Goal: Information Seeking & Learning: Learn about a topic

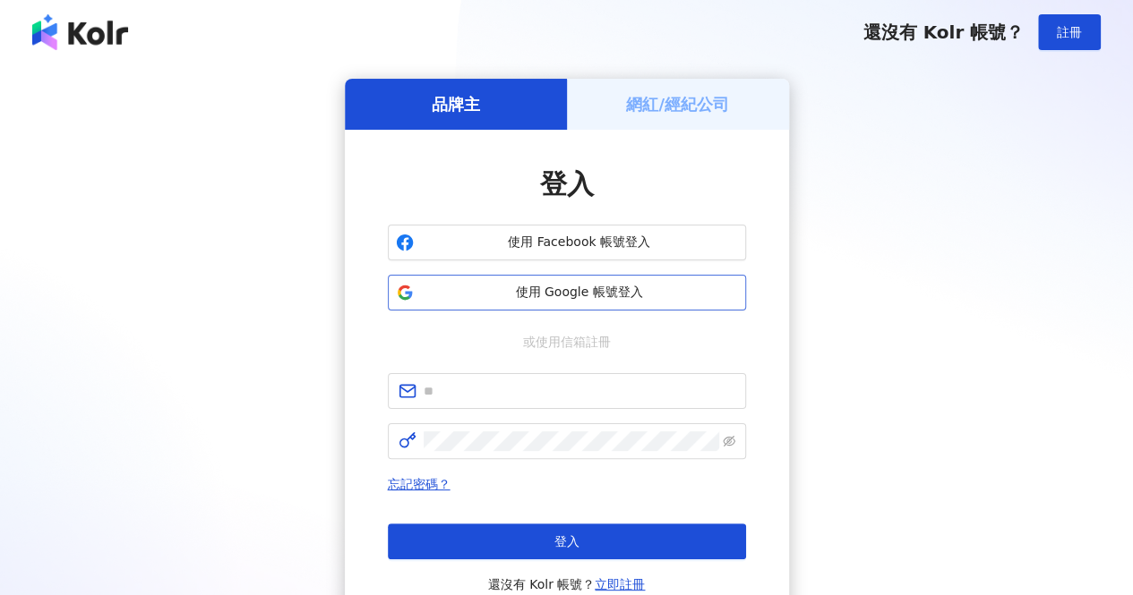
click at [601, 289] on span "使用 Google 帳號登入" at bounding box center [579, 293] width 317 height 18
click at [892, 158] on div "品牌主 網紅/經紀公司 登入 使用 Facebook 帳號登入 使用 Google 帳號登入 或使用信箱註冊 忘記密碼？ 登入 還沒有 Kolr 帳號？ 立即…" at bounding box center [566, 355] width 1090 height 552
click at [601, 293] on span "使用 Google 帳號登入" at bounding box center [579, 293] width 317 height 18
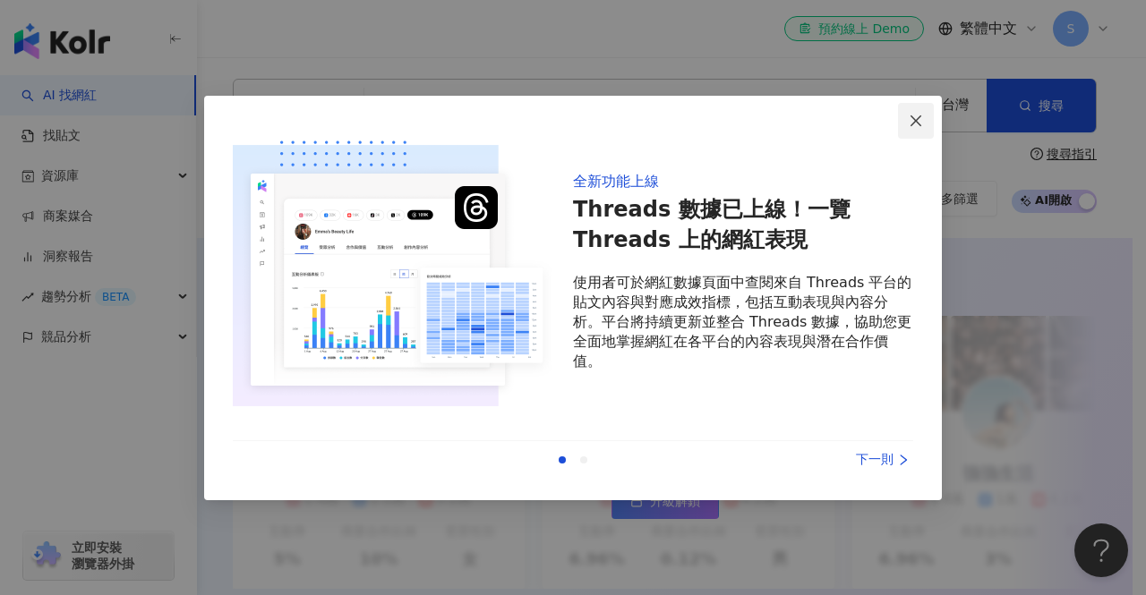
click at [917, 134] on button "Close" at bounding box center [916, 121] width 36 height 36
click at [918, 126] on icon "close" at bounding box center [916, 121] width 14 height 14
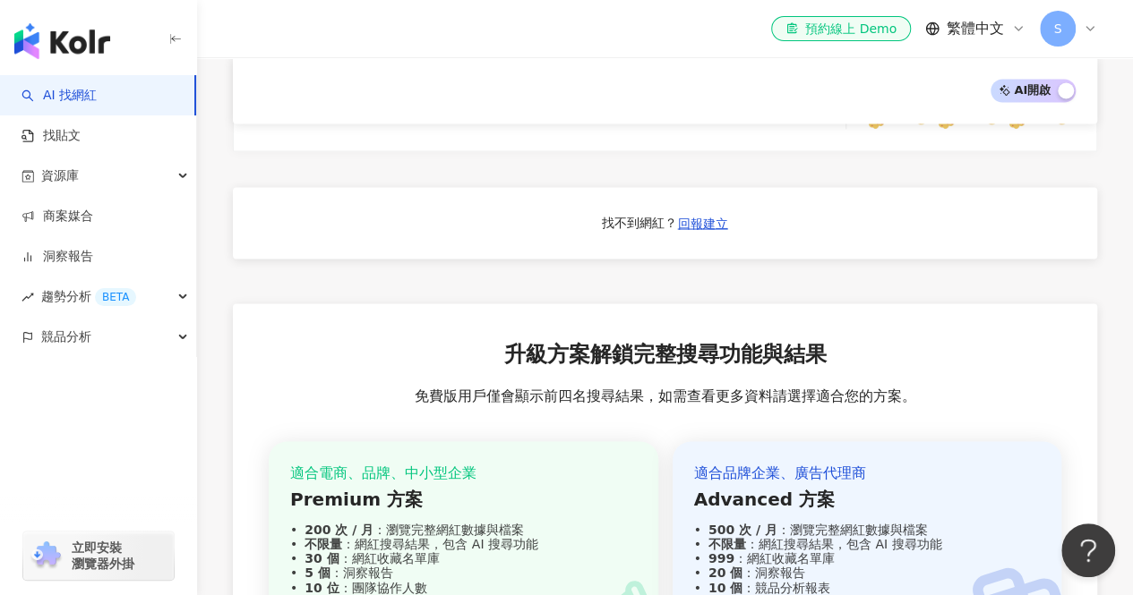
scroll to position [1253, 0]
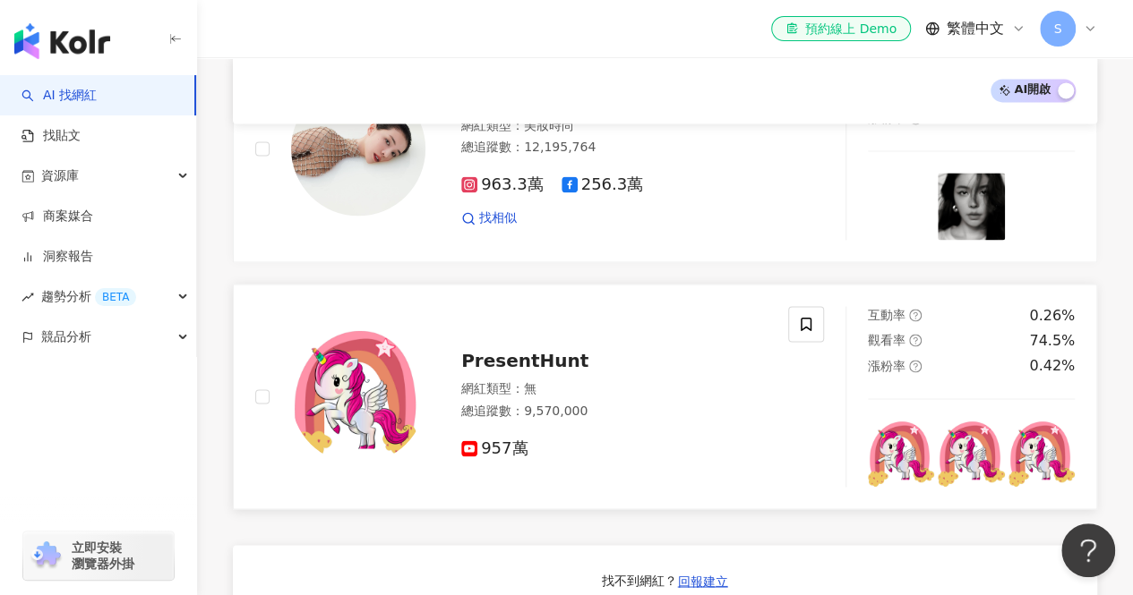
click at [625, 395] on div "網紅類型 ： 無" at bounding box center [613, 390] width 305 height 18
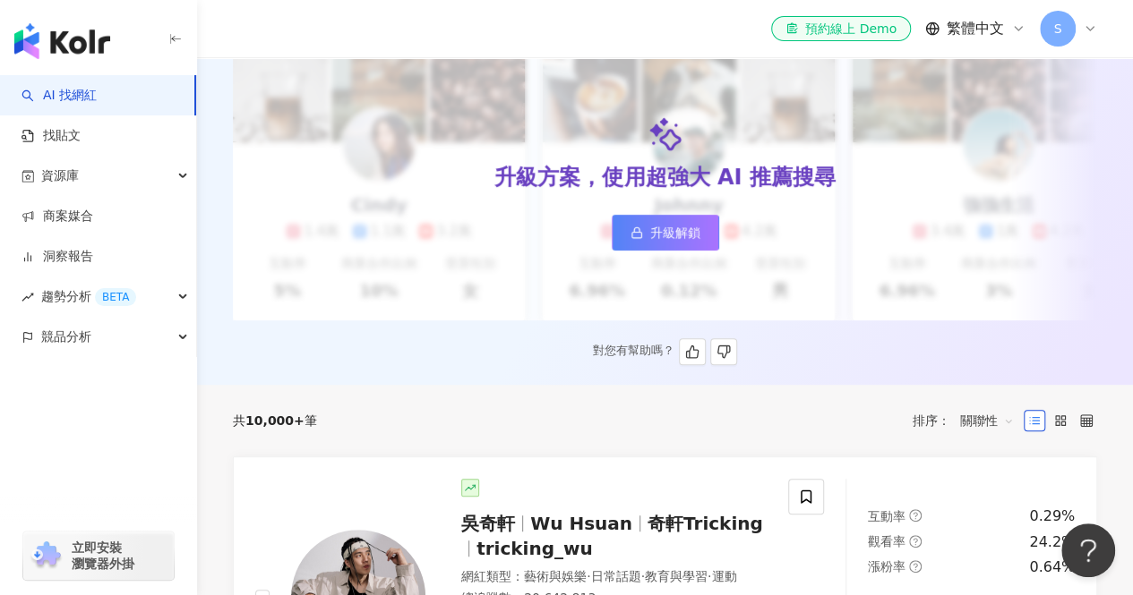
scroll to position [358, 0]
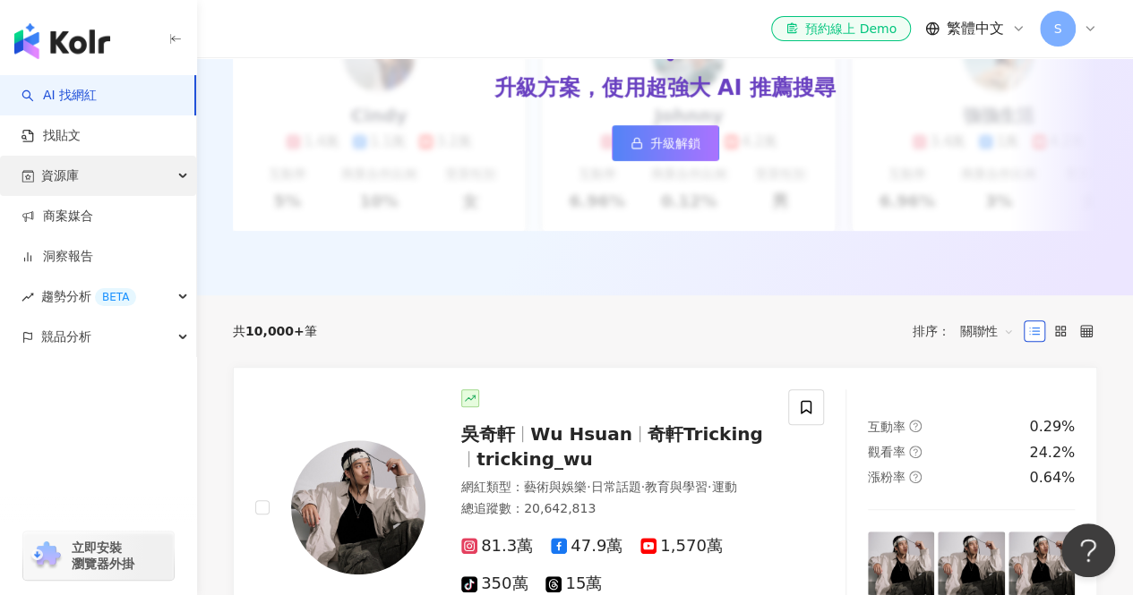
click at [144, 175] on div "資源庫" at bounding box center [98, 176] width 196 height 40
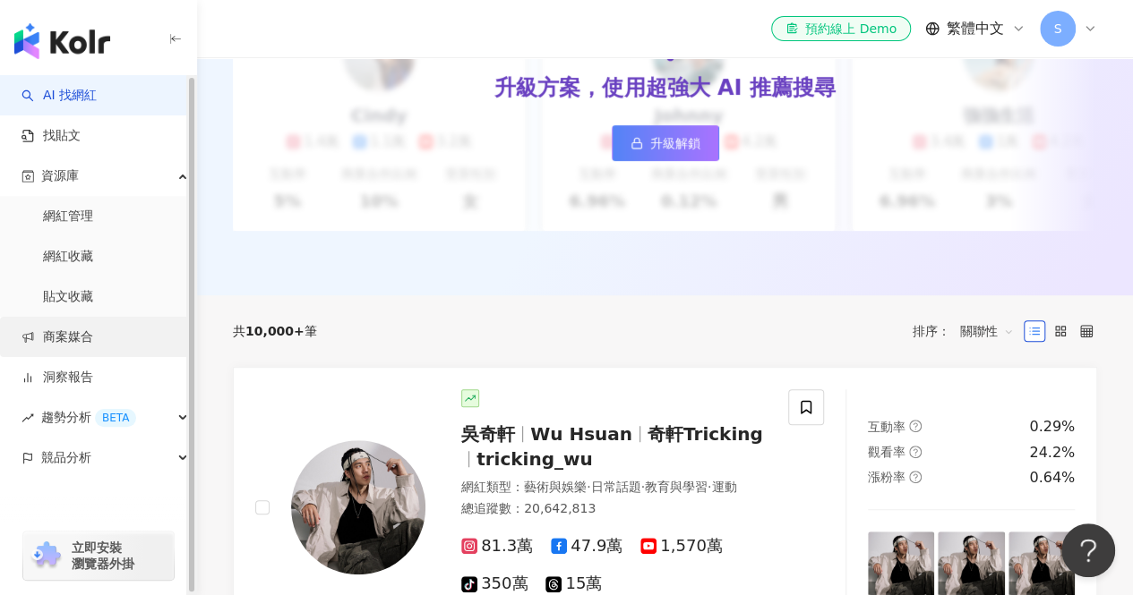
click at [93, 335] on link "商案媒合" at bounding box center [57, 338] width 72 height 18
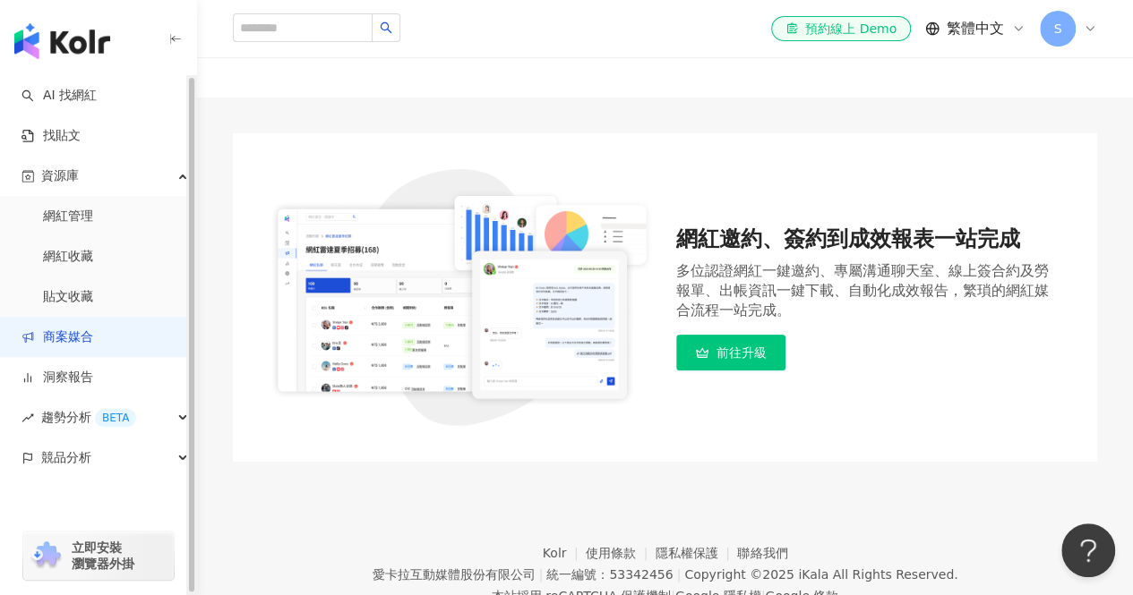
scroll to position [133, 0]
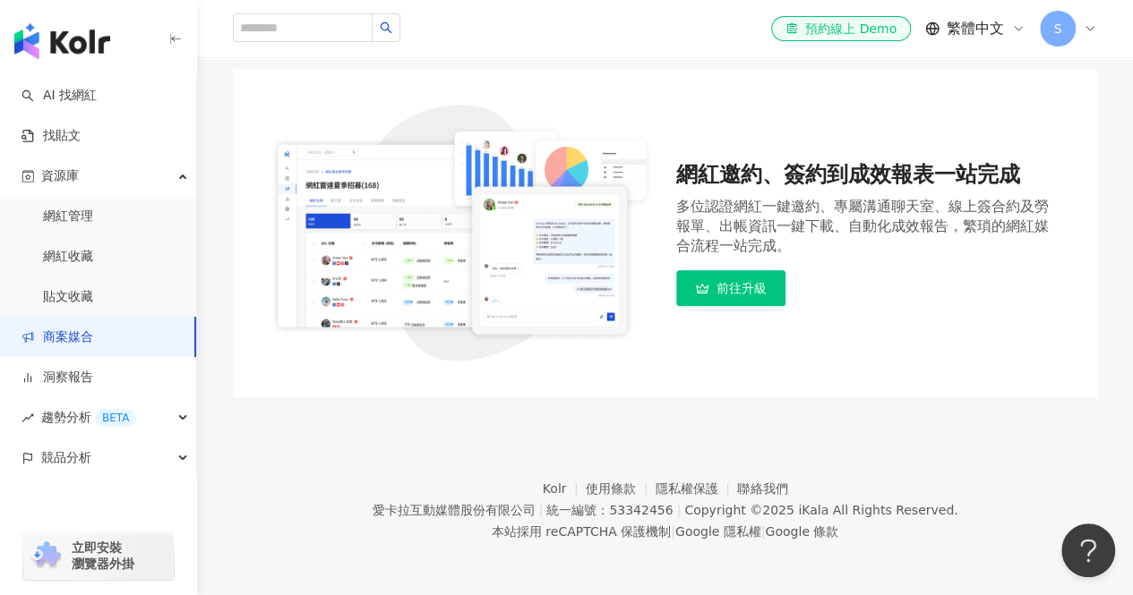
click at [763, 291] on span "前往升級" at bounding box center [741, 288] width 50 height 14
click at [86, 44] on img "button" at bounding box center [62, 41] width 96 height 36
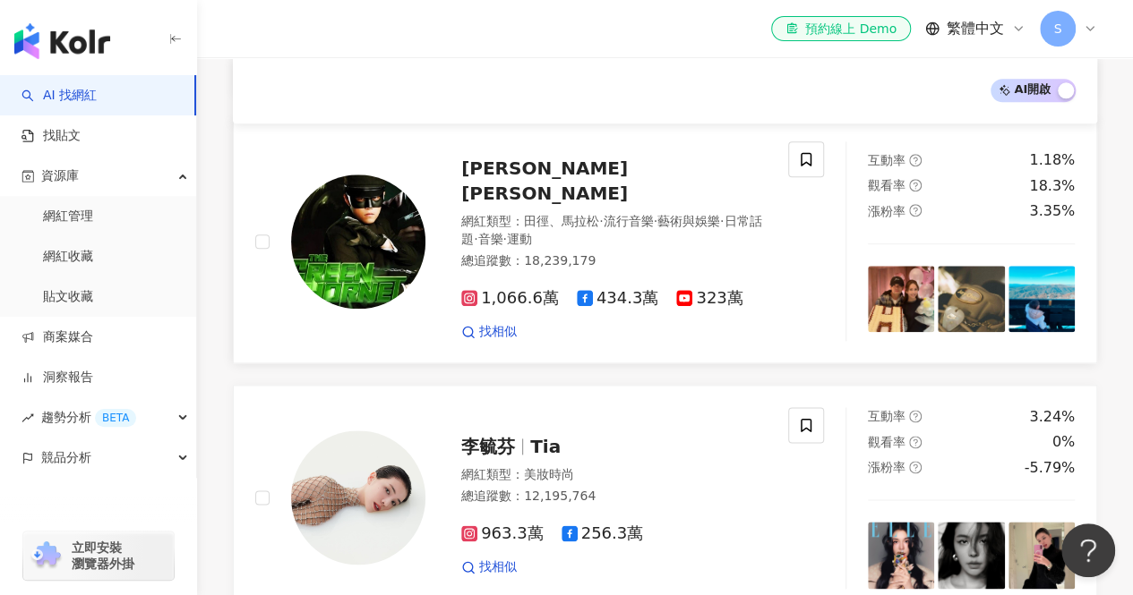
scroll to position [980, 0]
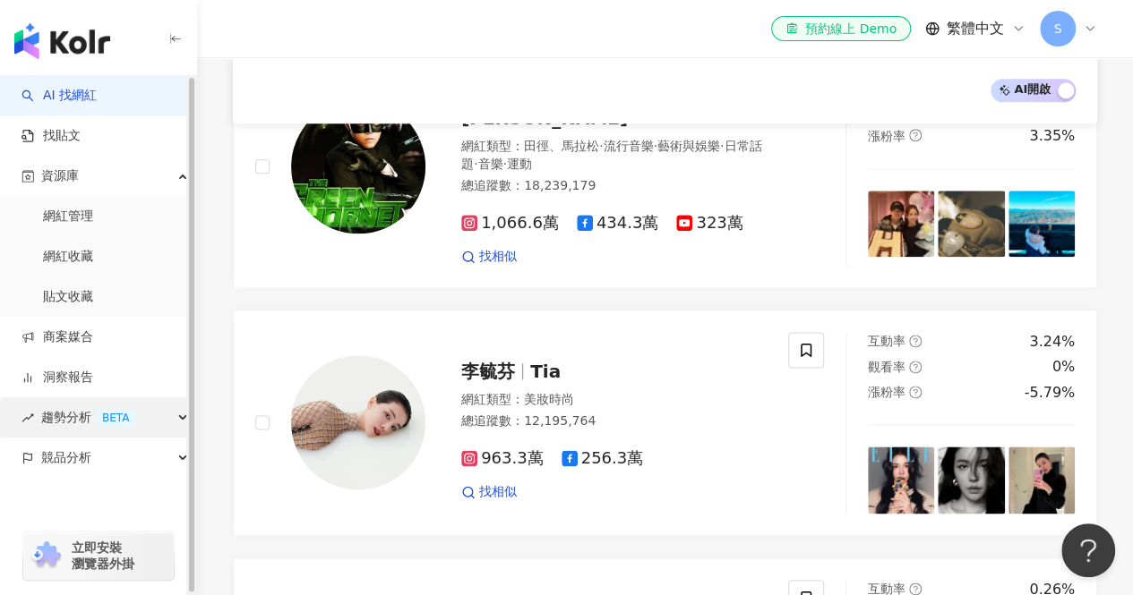
click at [124, 406] on span "趨勢分析 BETA" at bounding box center [88, 418] width 95 height 40
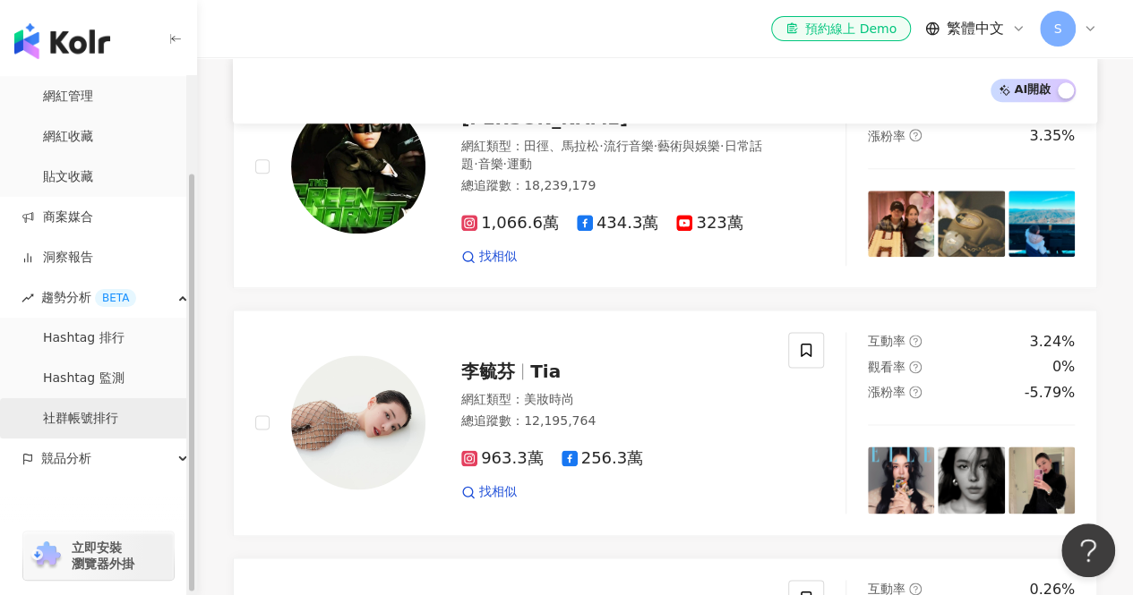
scroll to position [122, 0]
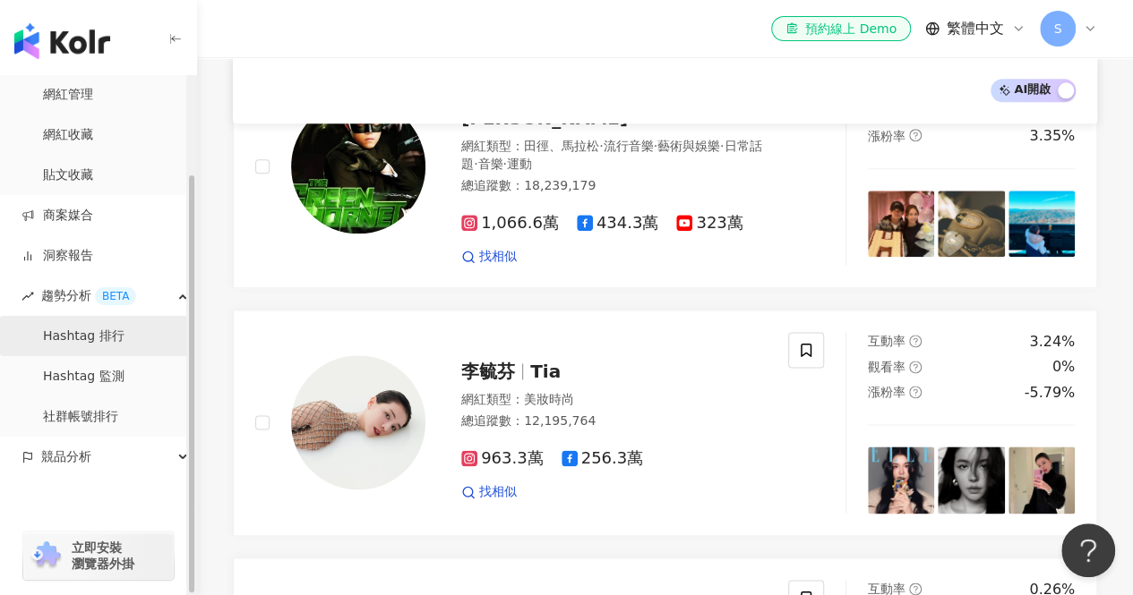
click at [124, 333] on link "Hashtag 排行" at bounding box center [83, 337] width 81 height 18
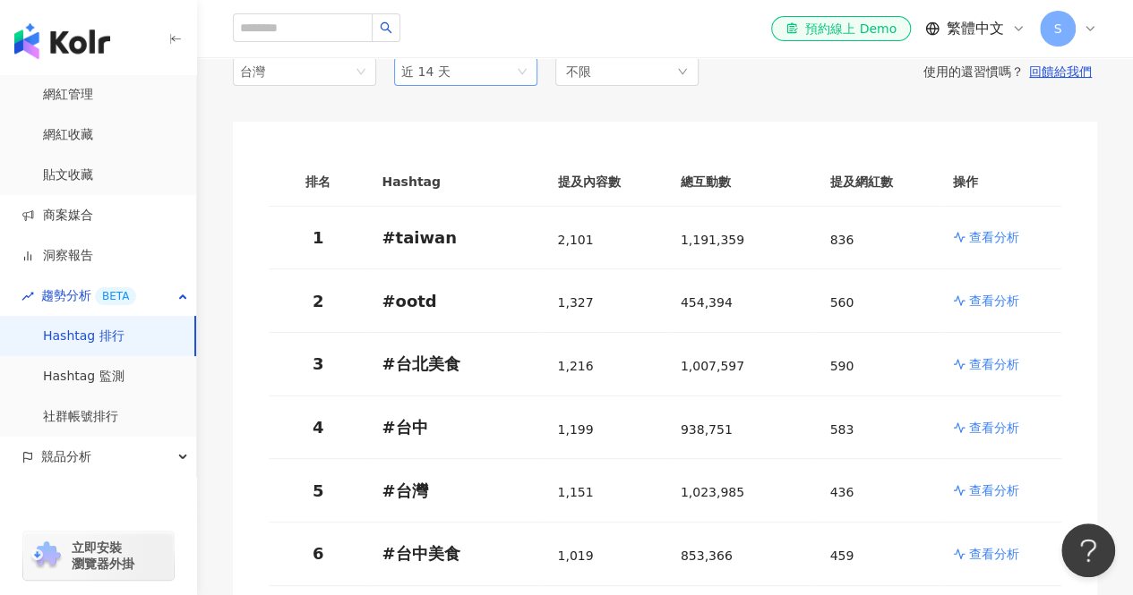
scroll to position [179, 0]
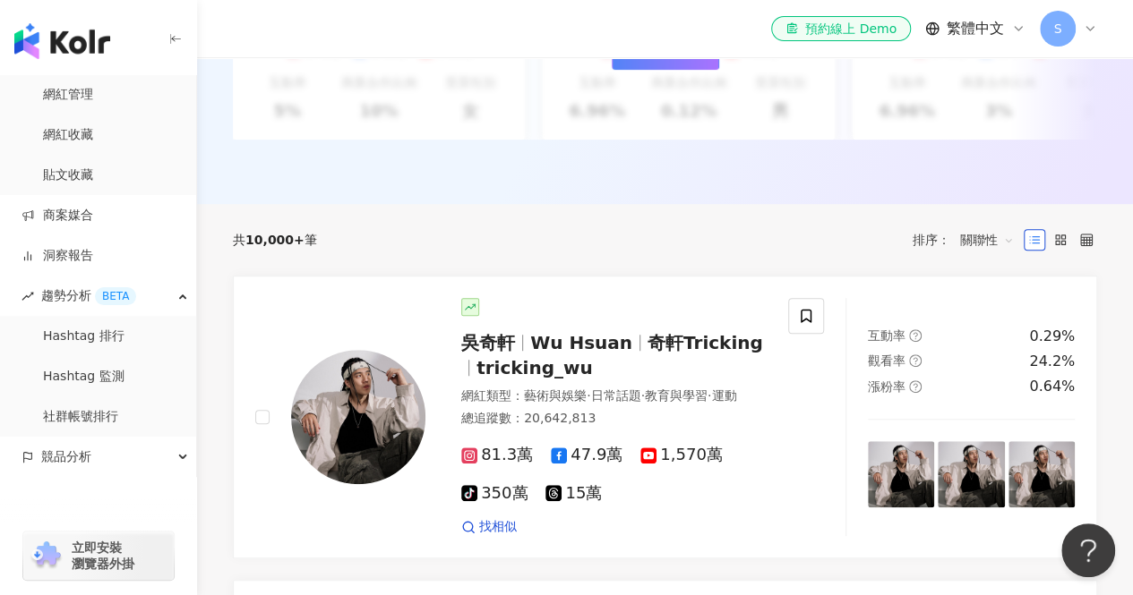
scroll to position [449, 0]
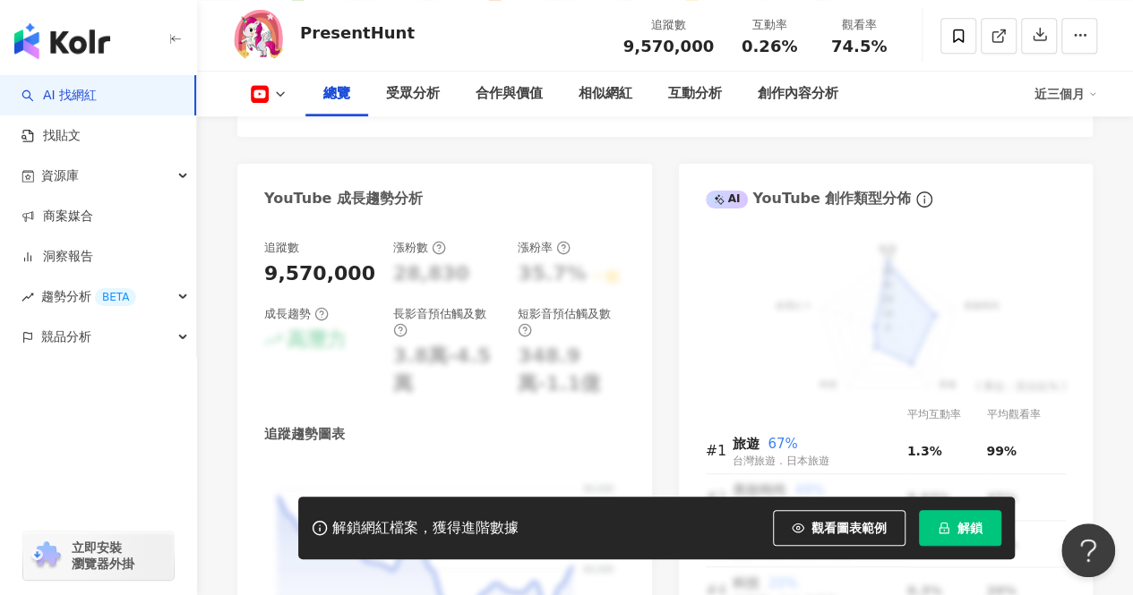
scroll to position [1074, 0]
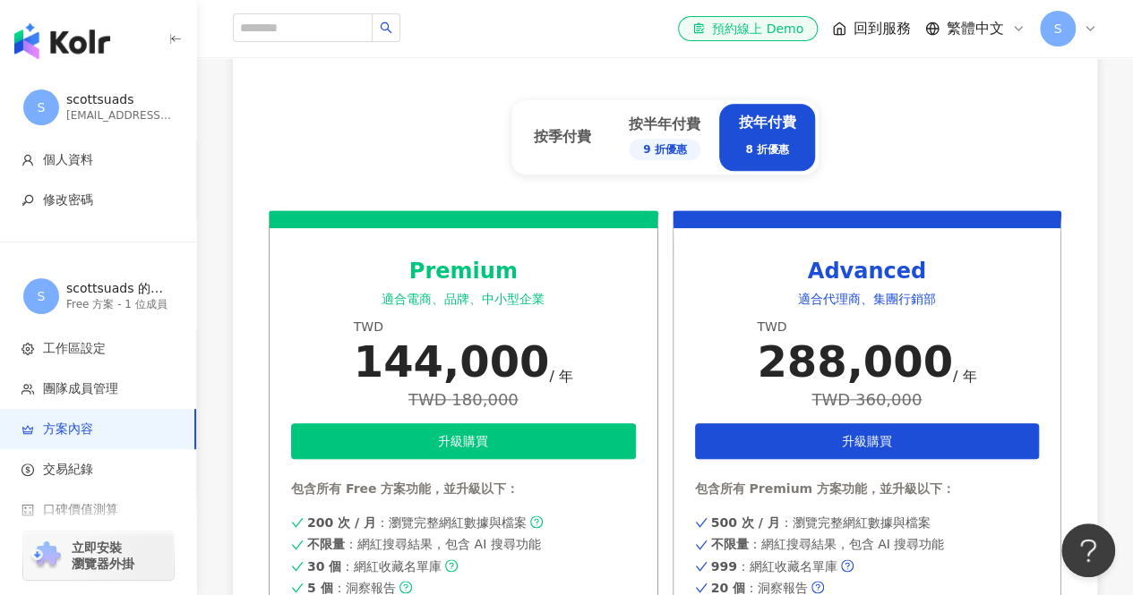
scroll to position [716, 0]
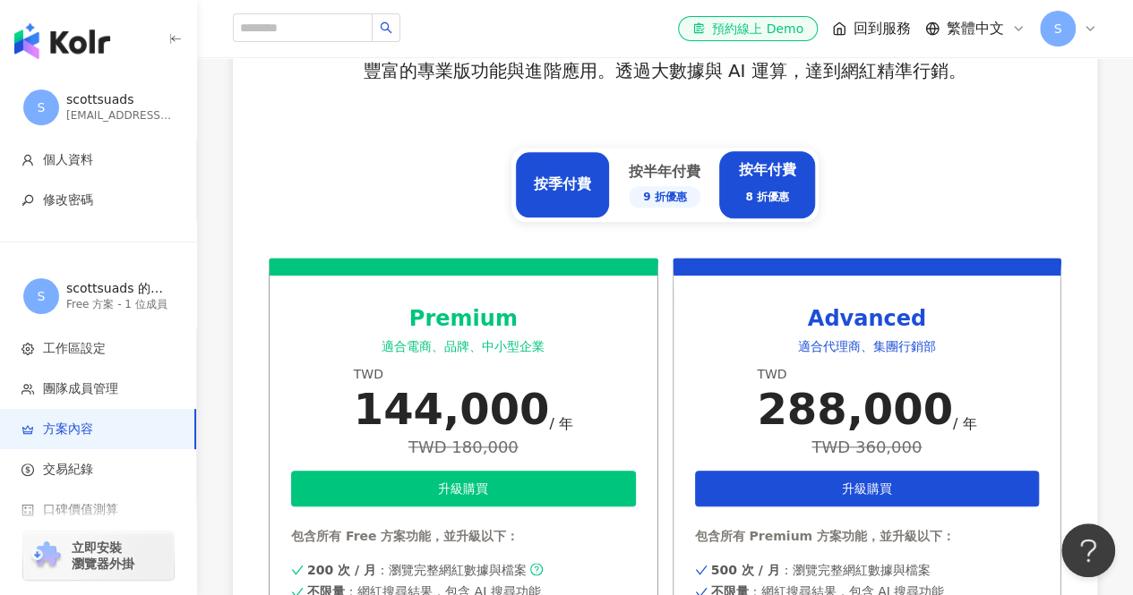
click at [568, 176] on div "按季付費" at bounding box center [562, 185] width 57 height 20
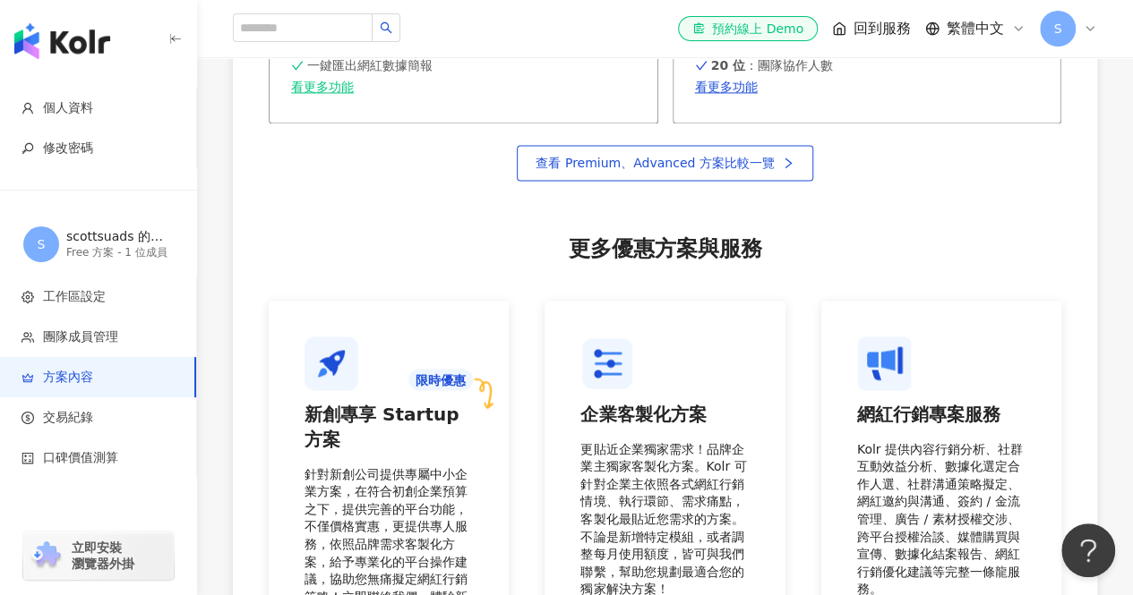
scroll to position [1326, 0]
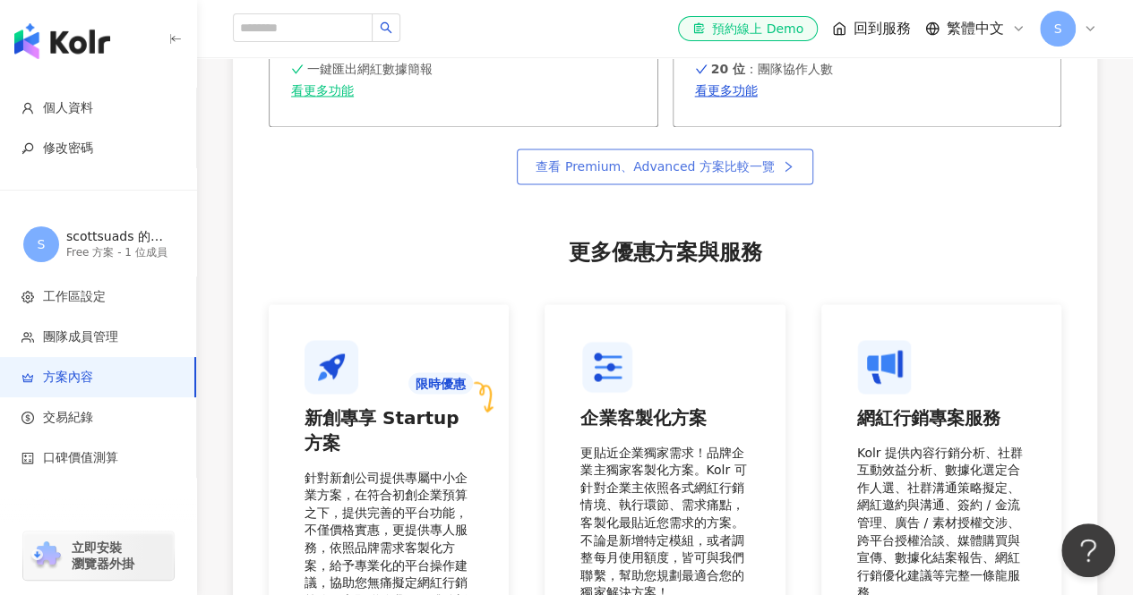
click at [739, 174] on span "查看 Premium、Advanced 方案比較一覽" at bounding box center [654, 166] width 238 height 14
